Goal: Task Accomplishment & Management: Use online tool/utility

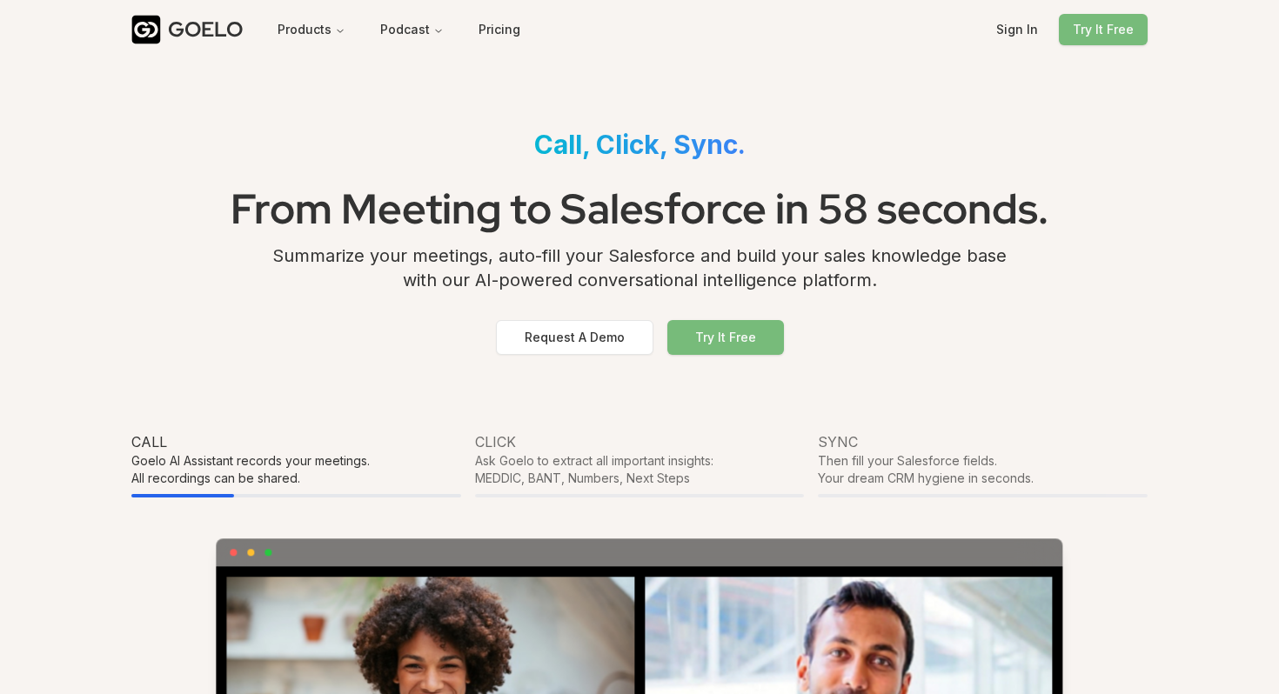
click at [720, 337] on button "Try It Free" at bounding box center [725, 337] width 117 height 35
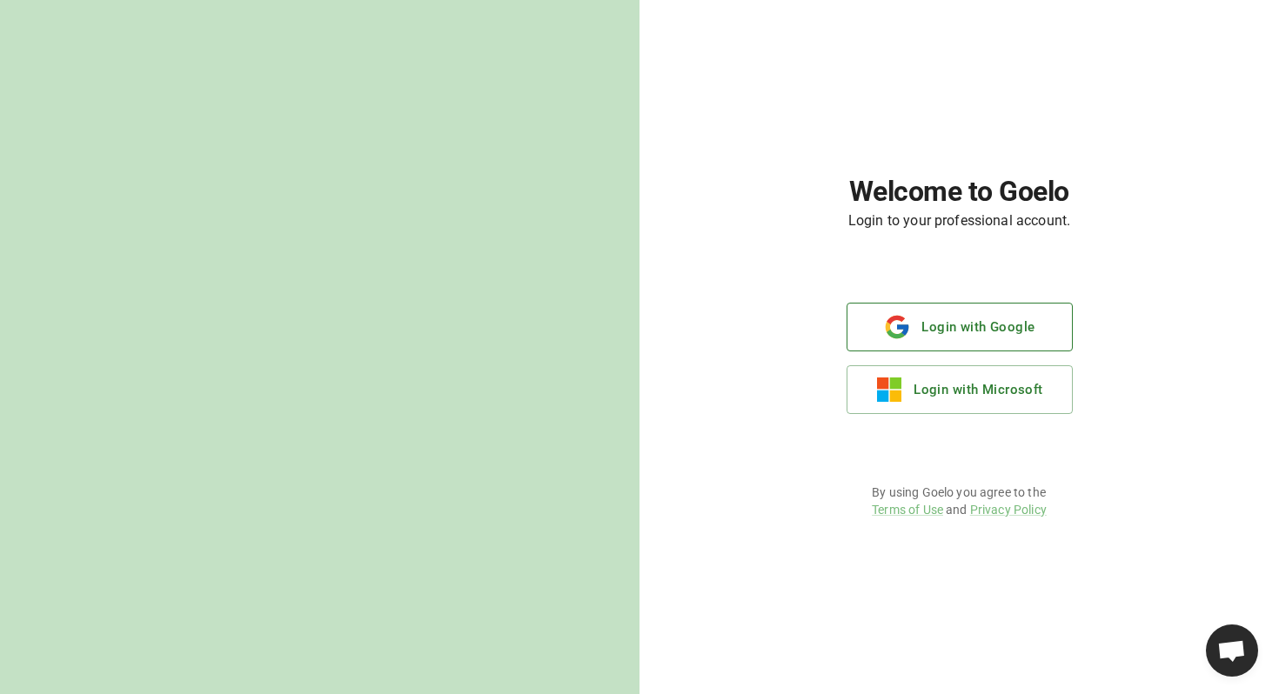
click at [954, 347] on button "Login with Google" at bounding box center [960, 327] width 226 height 49
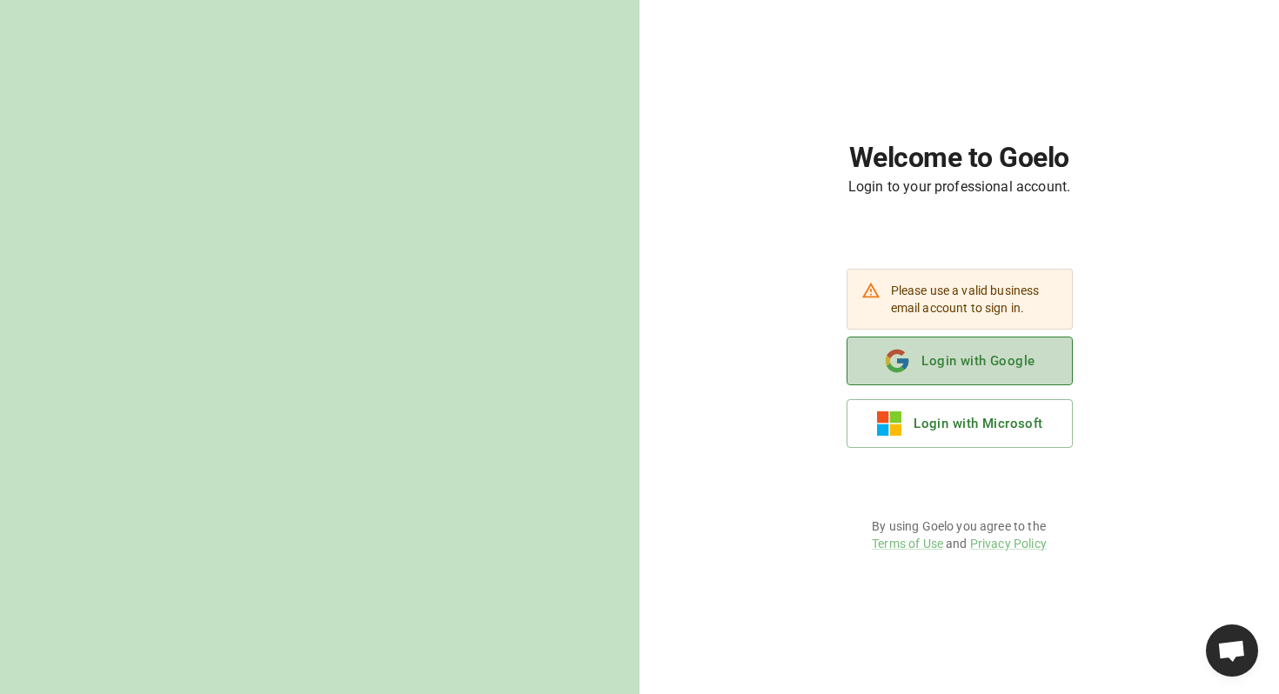
click at [960, 363] on button "Login with Google" at bounding box center [960, 361] width 226 height 49
click at [992, 474] on div "Welcome to Goelo Login to your professional account. Please use a valid busines…" at bounding box center [958, 347] width 639 height 694
